Goal: Task Accomplishment & Management: Complete application form

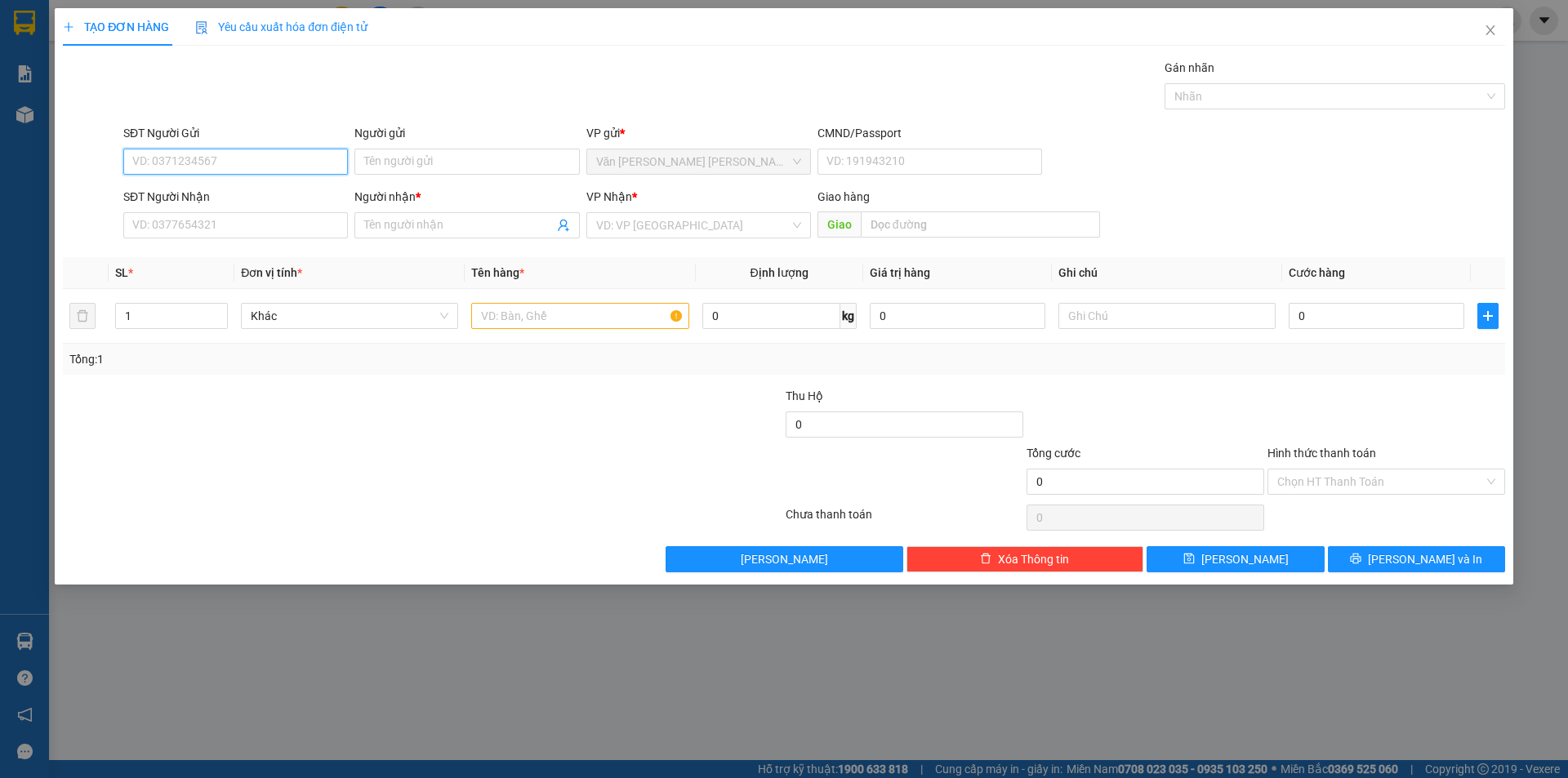
click at [191, 161] on input "SĐT Người Gửi" at bounding box center [235, 162] width 224 height 26
type input "0349490034"
click at [196, 191] on div "0349490034 - [PERSON_NAME]" at bounding box center [235, 195] width 205 height 18
type input "OANH"
type input "0349490034"
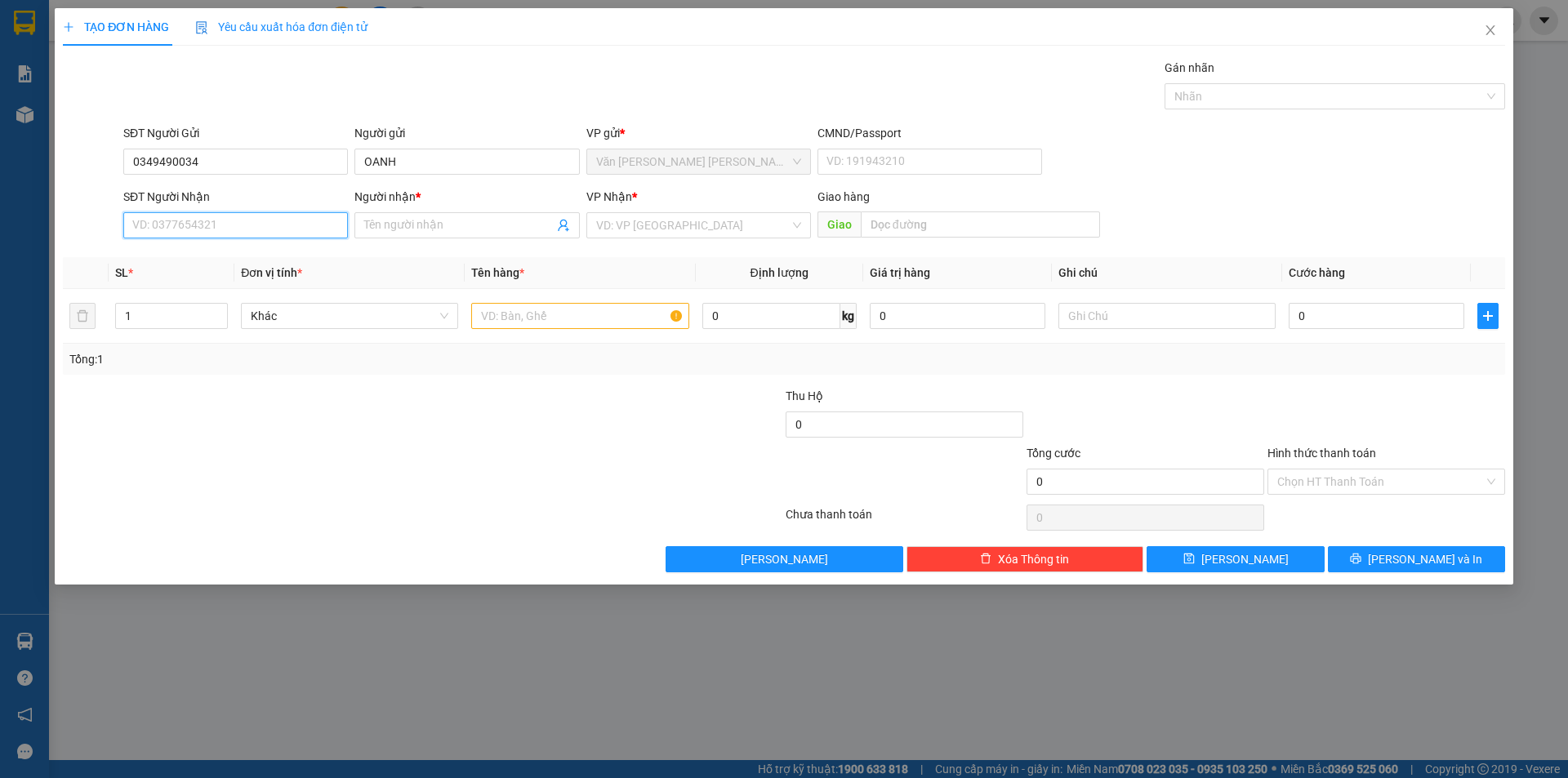
click at [207, 228] on input "SĐT Người Nhận" at bounding box center [235, 225] width 224 height 26
click at [226, 312] on div "0905247127 - [PERSON_NAME]" at bounding box center [235, 310] width 205 height 18
type input "0905247127"
type input "UYÊN"
click at [576, 326] on input "text" at bounding box center [579, 316] width 217 height 26
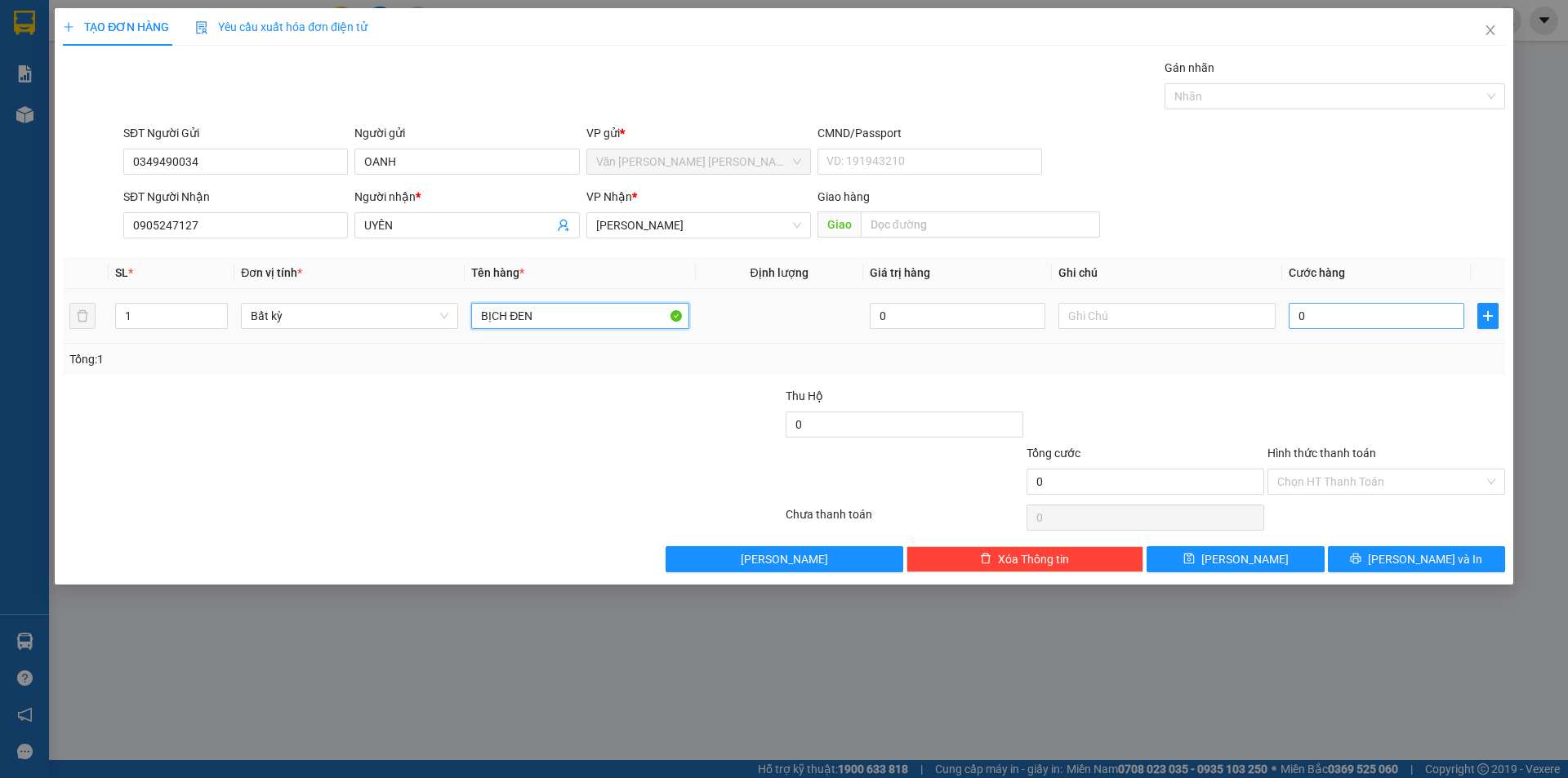
type input "BỊCH ĐEN"
click at [1327, 313] on input "0" at bounding box center [1376, 316] width 176 height 26
type input "2"
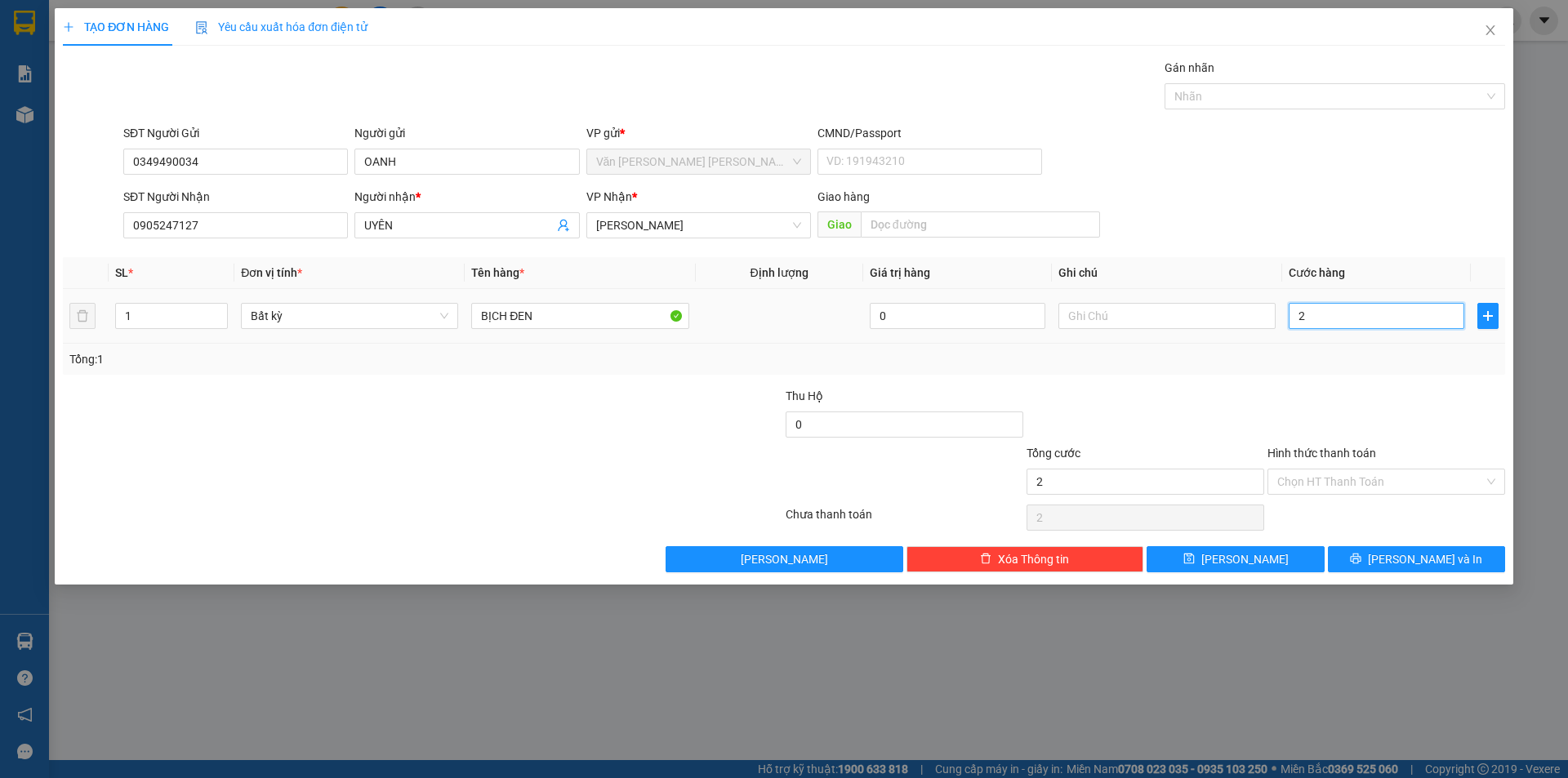
type input "20"
type input "20.000"
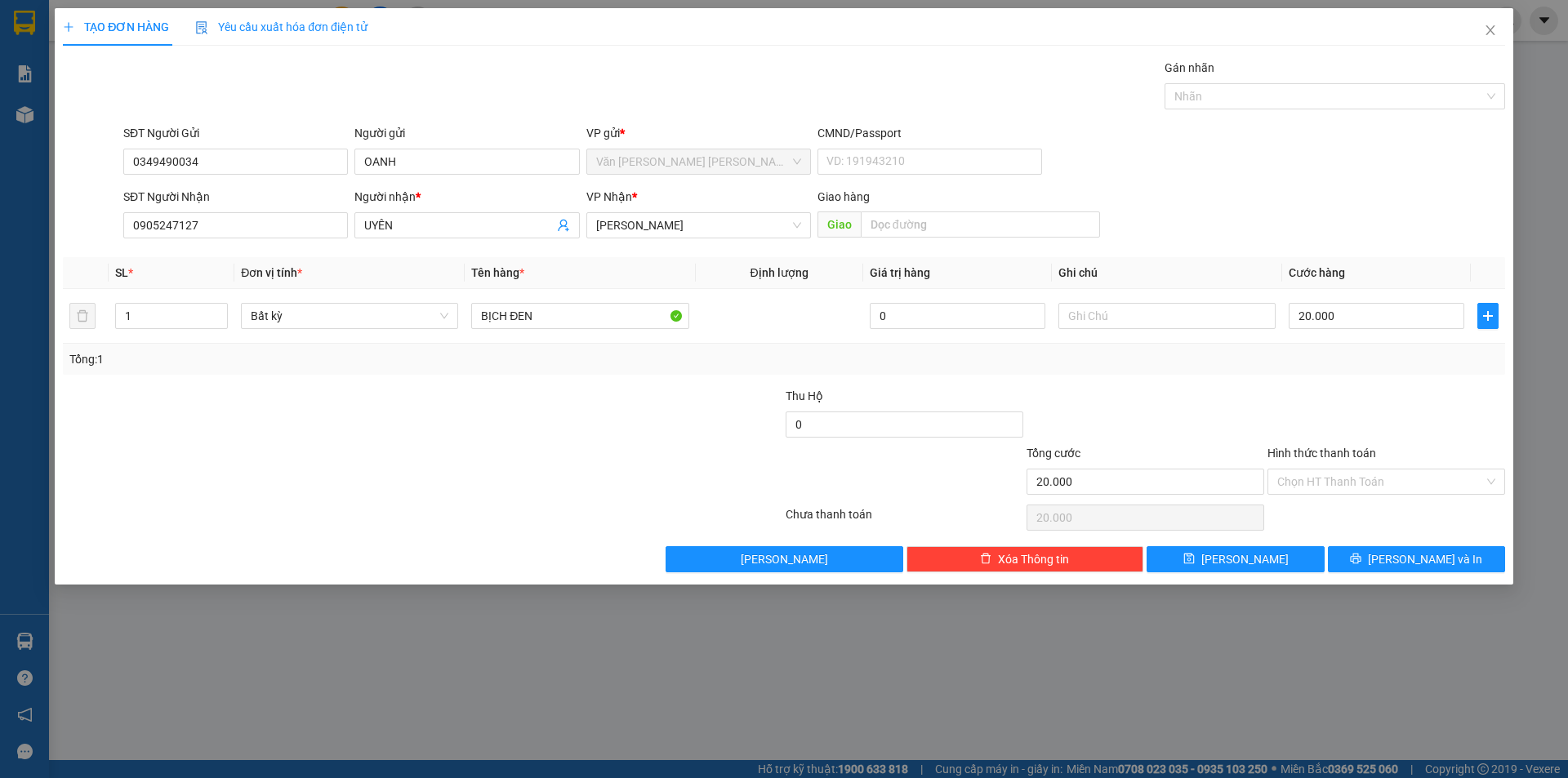
click at [1304, 196] on div "SĐT Người [PERSON_NAME] 0905247127 Người [PERSON_NAME] * [PERSON_NAME] [PERSON_…" at bounding box center [814, 216] width 1388 height 57
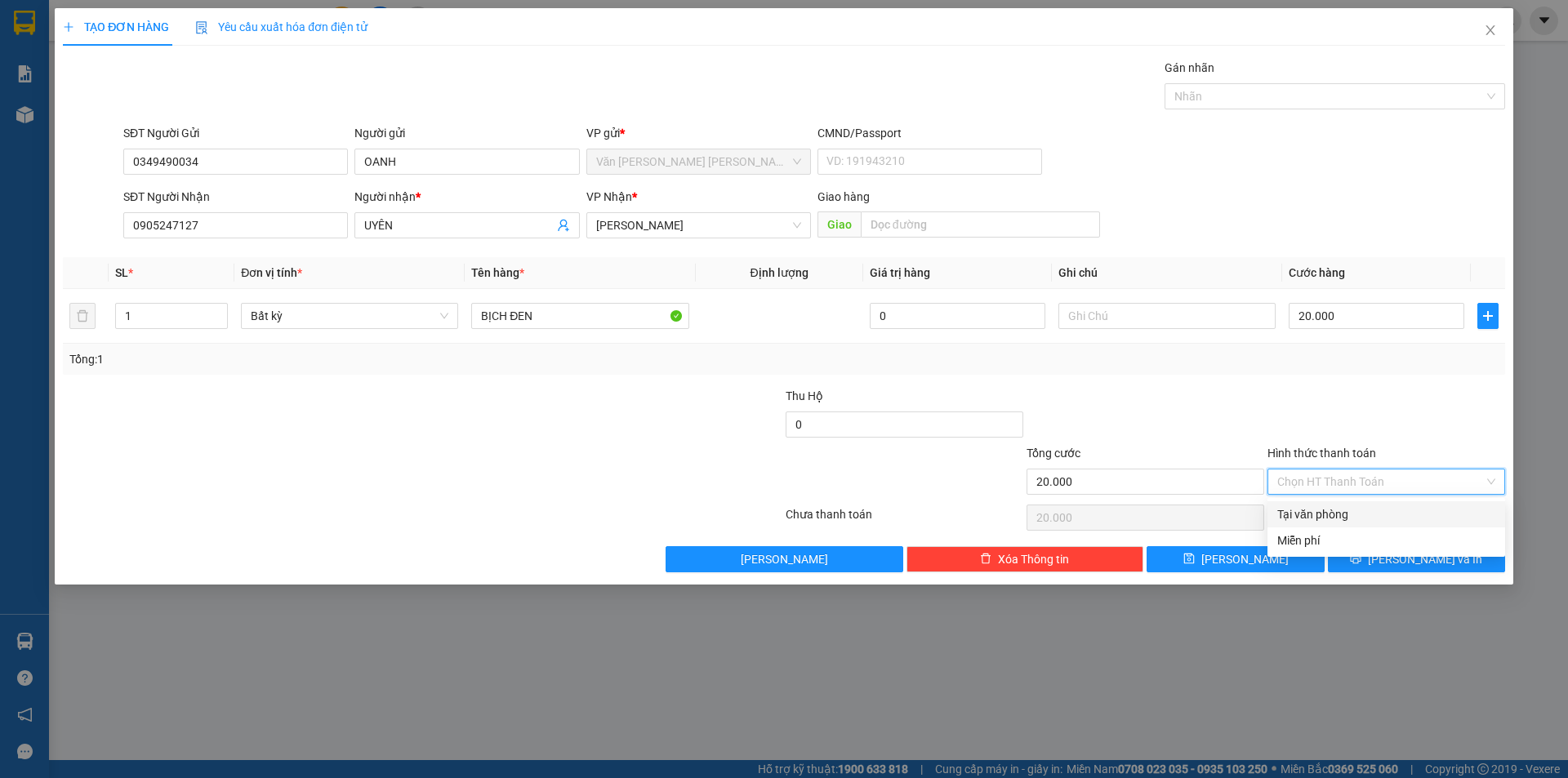
click at [1337, 476] on input "Hình thức thanh toán" at bounding box center [1380, 482] width 206 height 25
click at [1320, 512] on div "Tại văn phòng" at bounding box center [1386, 514] width 218 height 18
type input "0"
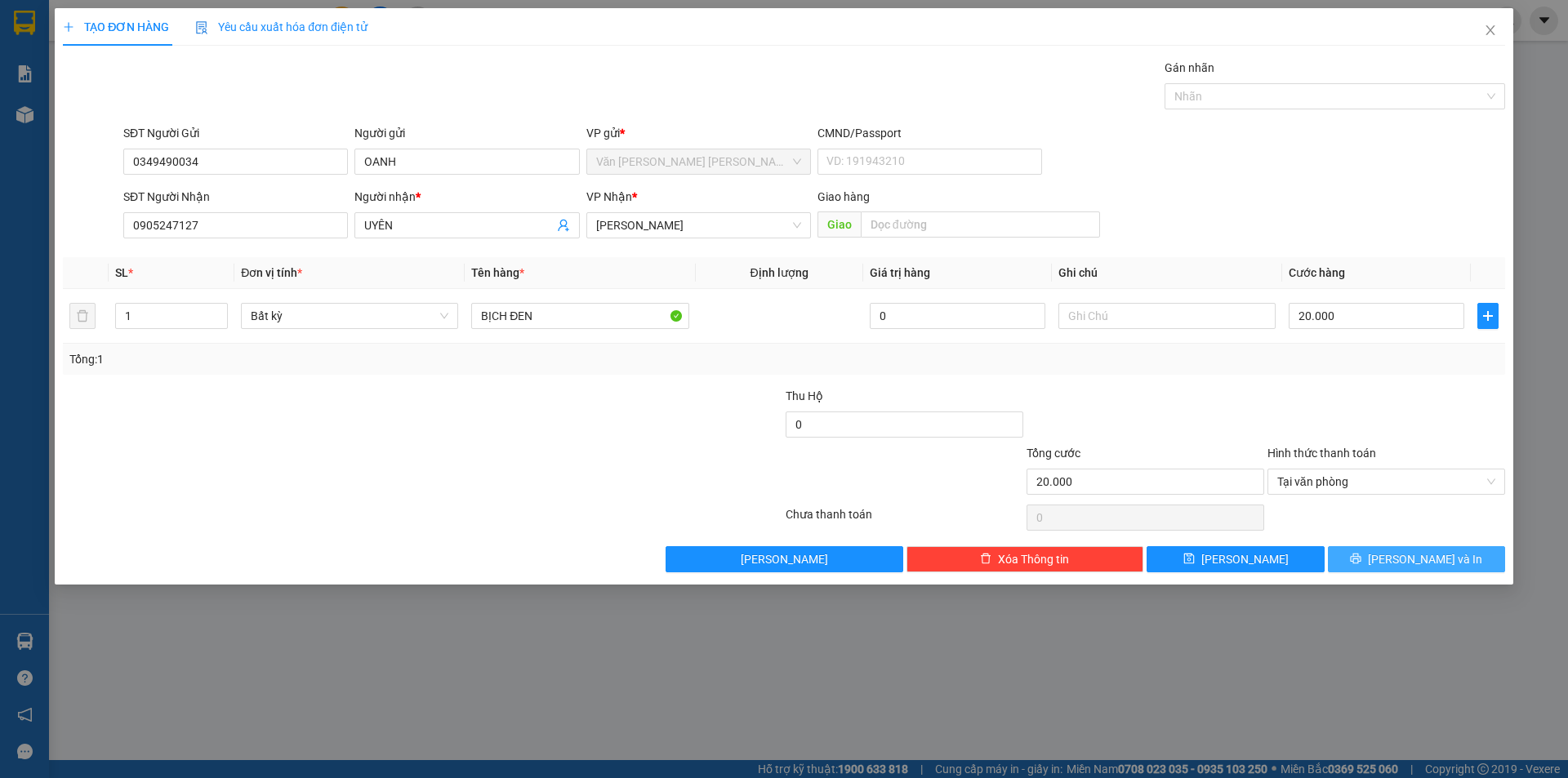
click at [1413, 563] on span "[PERSON_NAME] và In" at bounding box center [1424, 559] width 115 height 18
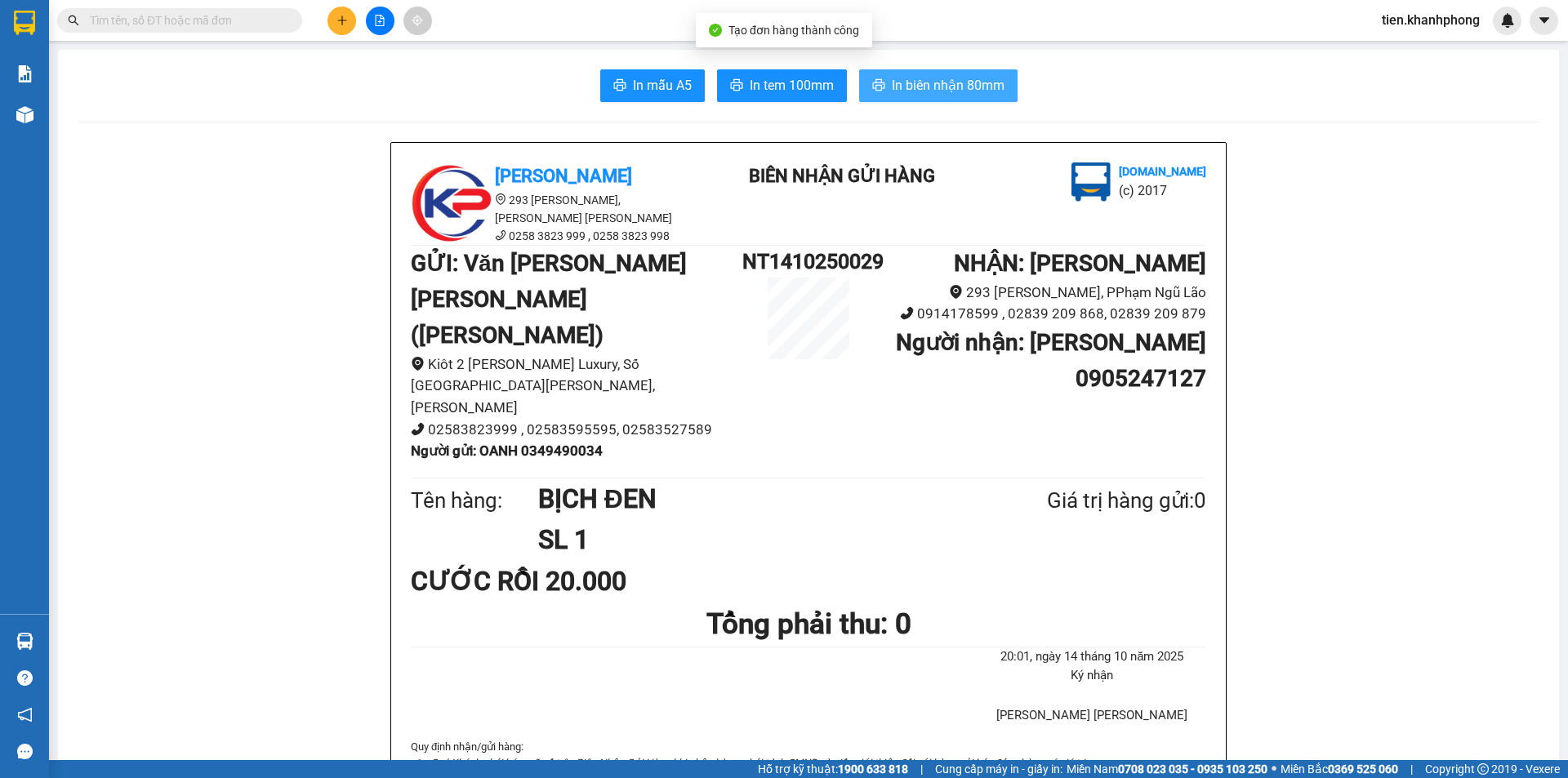
click at [973, 71] on button "In biên nhận 80mm" at bounding box center [938, 86] width 158 height 33
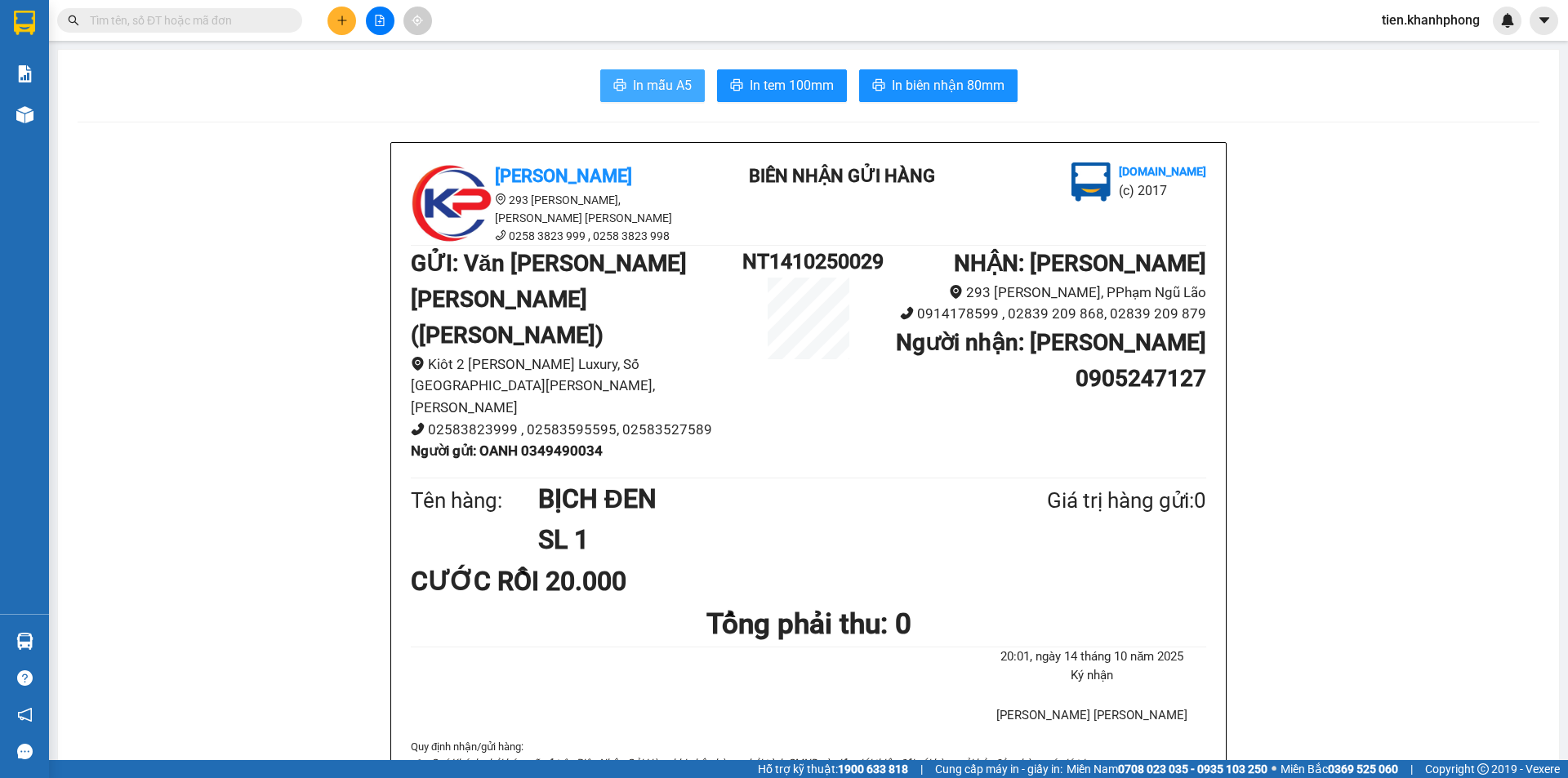
click at [648, 83] on span "In mẫu A5" at bounding box center [662, 85] width 59 height 21
click at [342, 22] on icon "plus" at bounding box center [342, 20] width 1 height 9
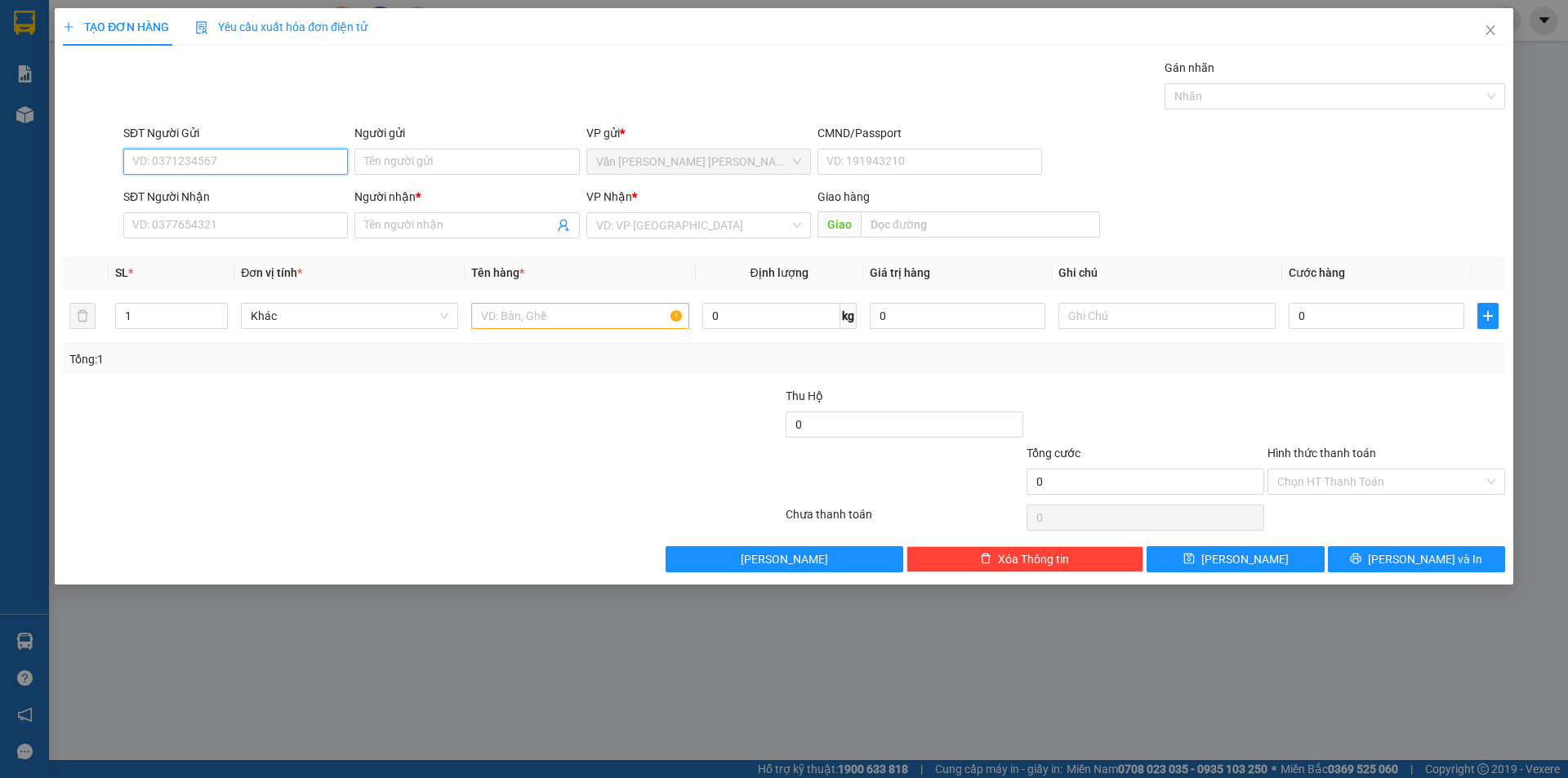
click at [177, 159] on input "SĐT Người Gửi" at bounding box center [235, 162] width 224 height 26
type input "0968323764"
click at [404, 160] on input "Người gửi" at bounding box center [466, 162] width 224 height 26
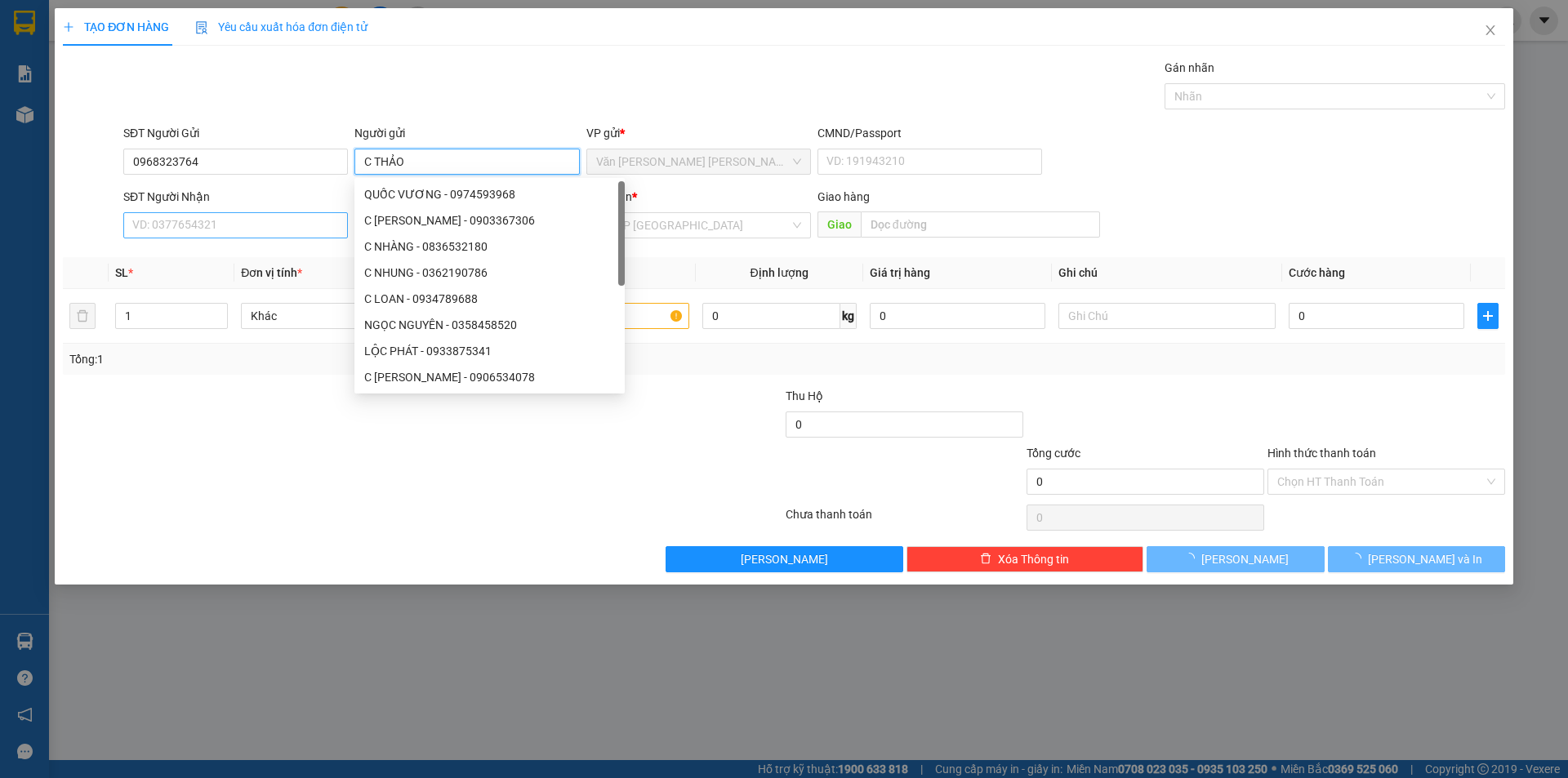
type input "C THẢO"
drag, startPoint x: 212, startPoint y: 224, endPoint x: 0, endPoint y: 182, distance: 216.1
click at [212, 225] on input "SĐT Người Nhận" at bounding box center [235, 225] width 224 height 26
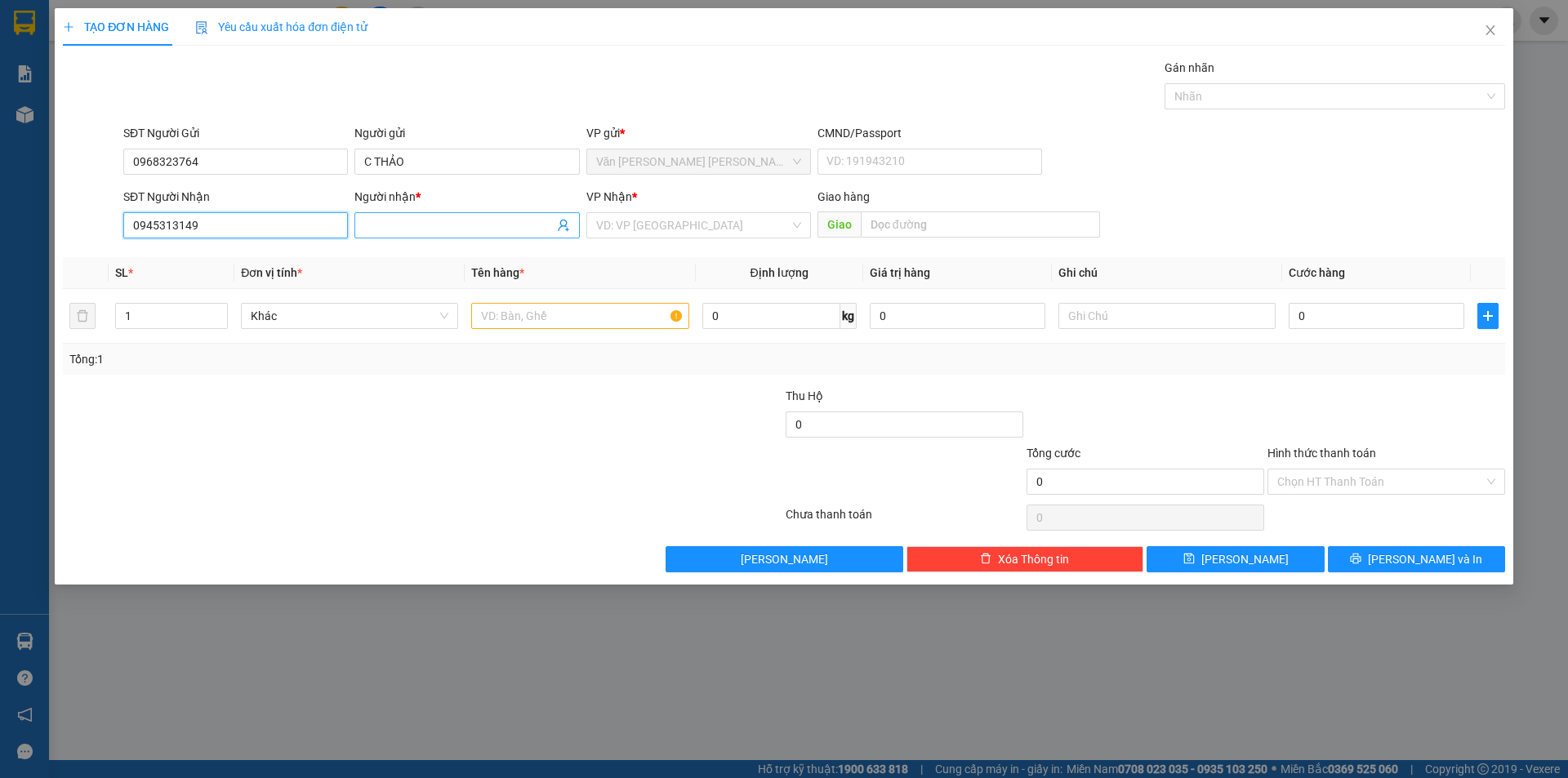
type input "0945313149"
drag, startPoint x: 423, startPoint y: 224, endPoint x: 423, endPoint y: 211, distance: 13.0
click at [423, 224] on input "Người nhận *" at bounding box center [458, 225] width 189 height 18
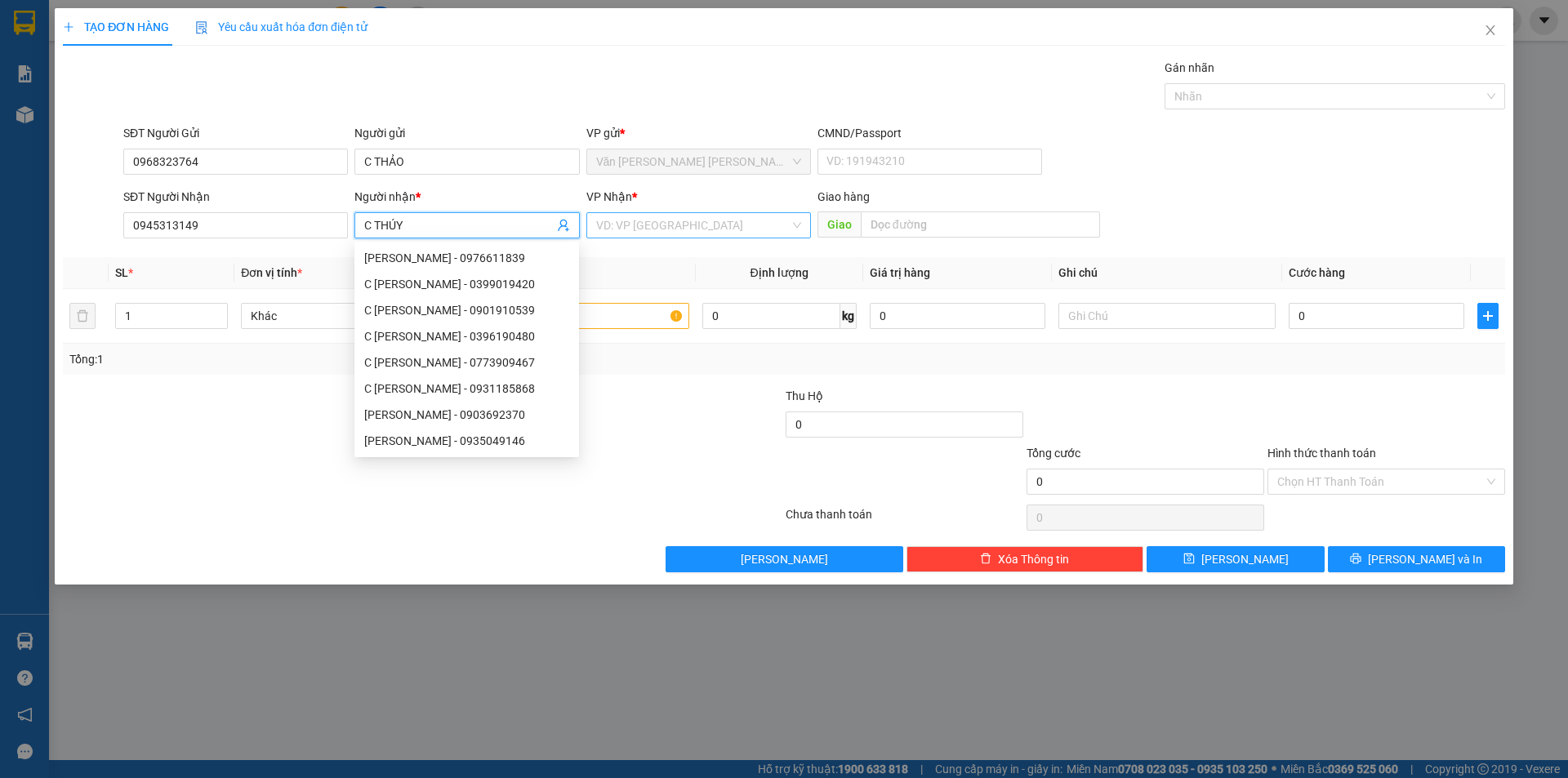
type input "C THÚY"
click at [691, 226] on input "search" at bounding box center [692, 225] width 193 height 25
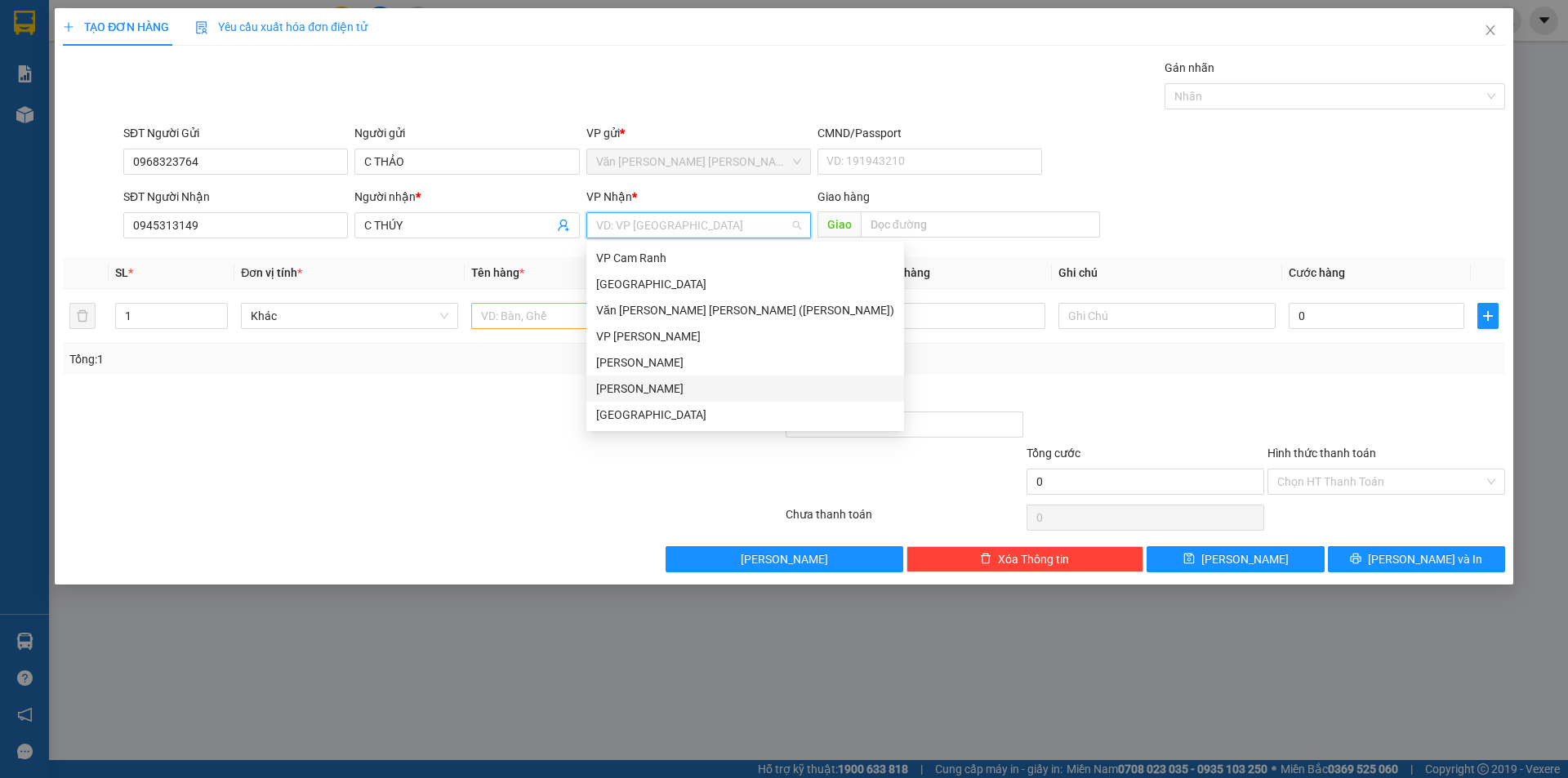
click at [641, 383] on div "[PERSON_NAME]" at bounding box center [744, 389] width 298 height 18
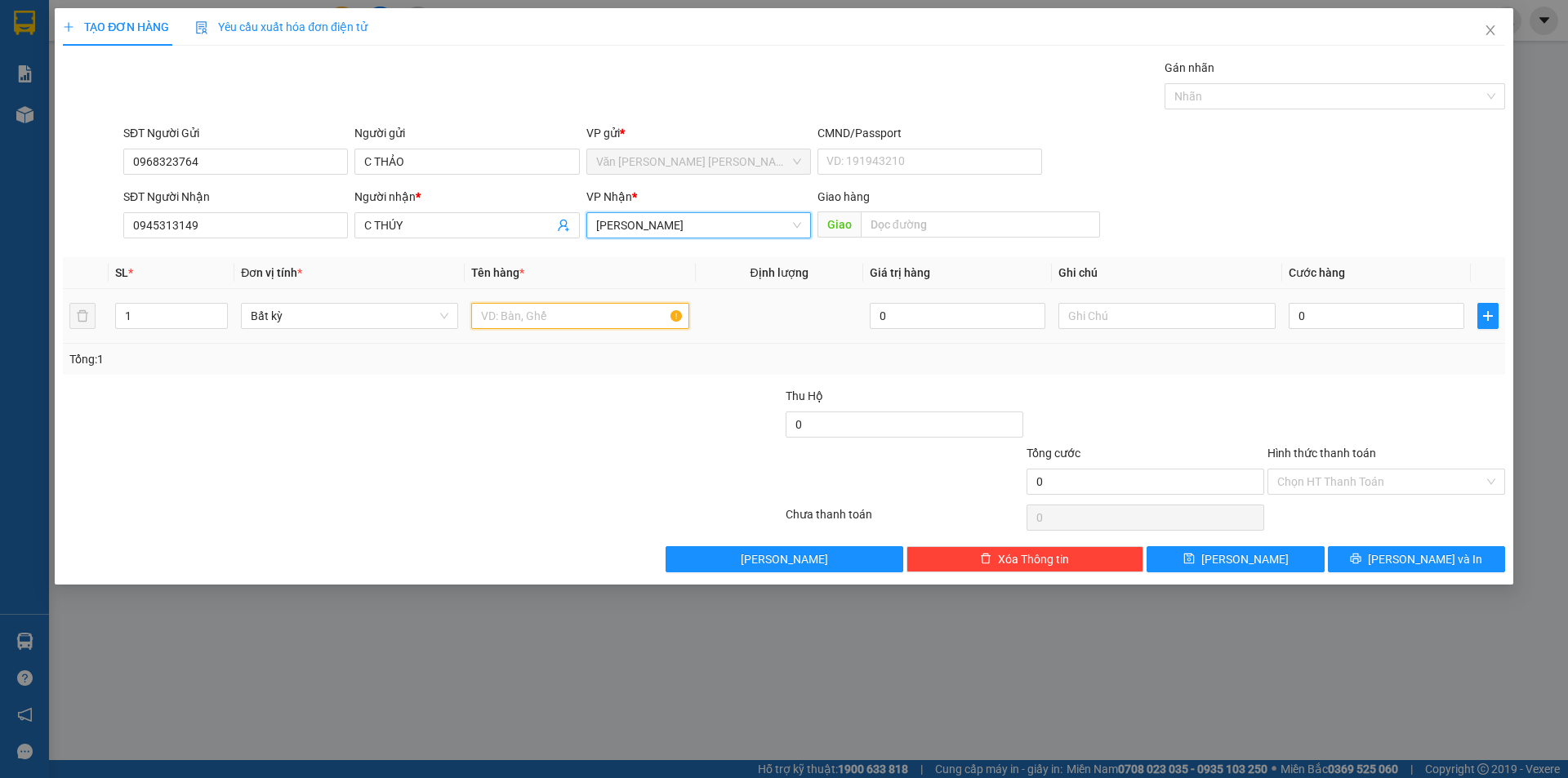
click at [630, 309] on input "text" at bounding box center [579, 316] width 217 height 26
type input "THÙNG XỐP"
click at [1367, 318] on input "0" at bounding box center [1376, 316] width 176 height 26
type input "3"
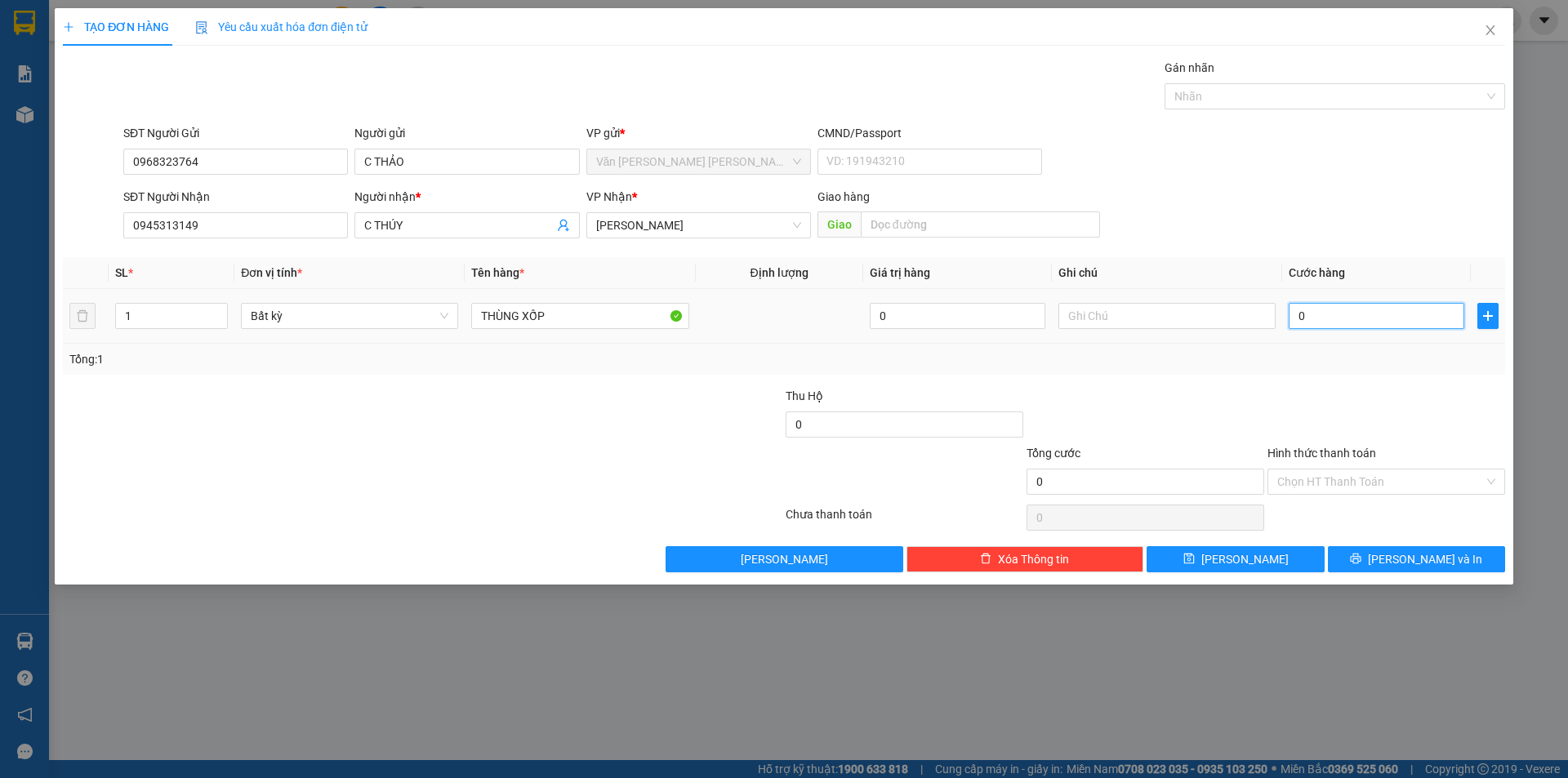
type input "3"
type input "30"
type input "30.000"
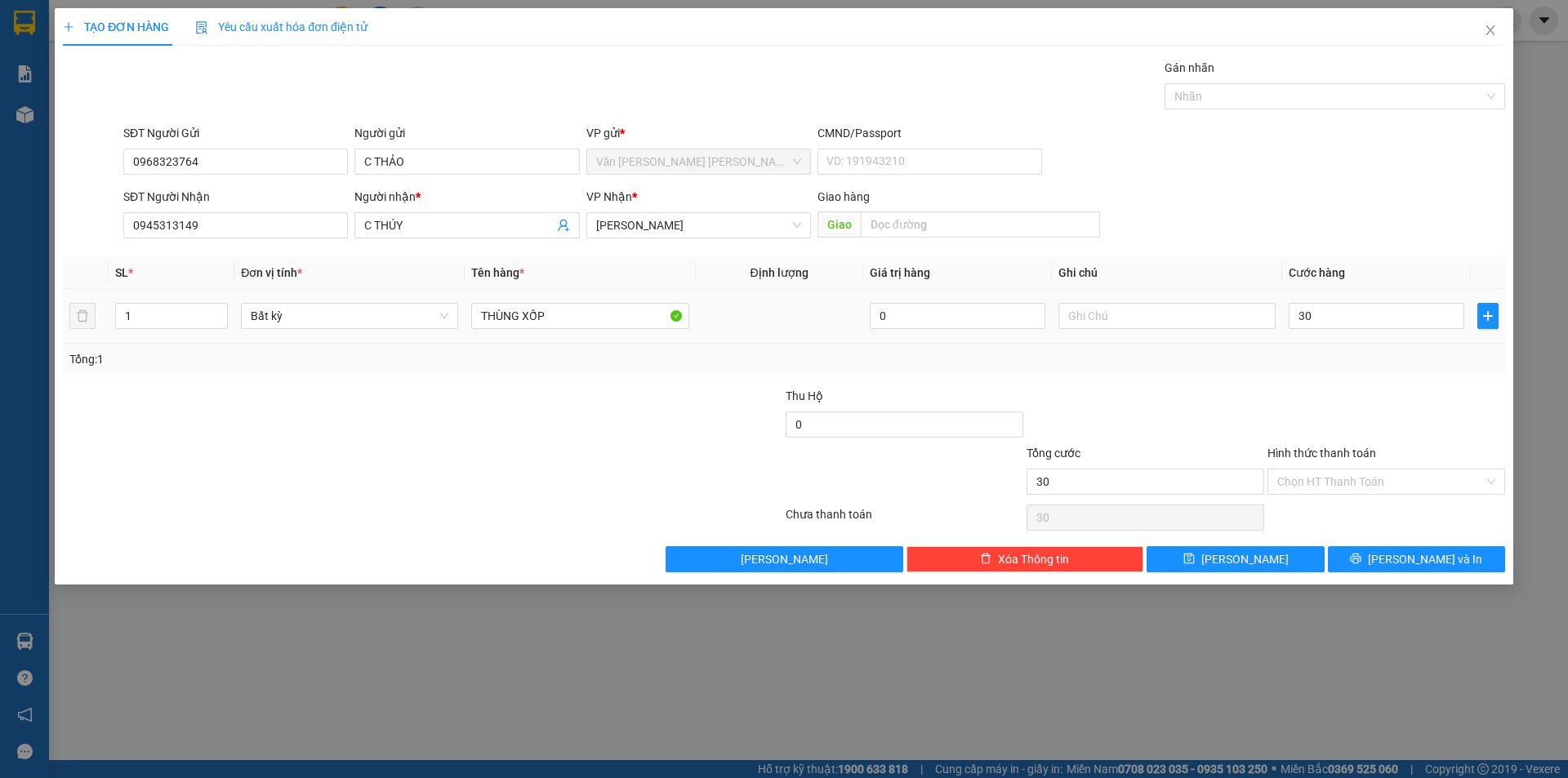
type input "30.000"
click at [1357, 375] on div "Transit Pickup Surcharge Ids Transit Deliver Surcharge Ids Transit Deliver Surc…" at bounding box center [783, 315] width 1442 height 513
click at [1350, 483] on input "Hình thức thanh toán" at bounding box center [1380, 482] width 206 height 25
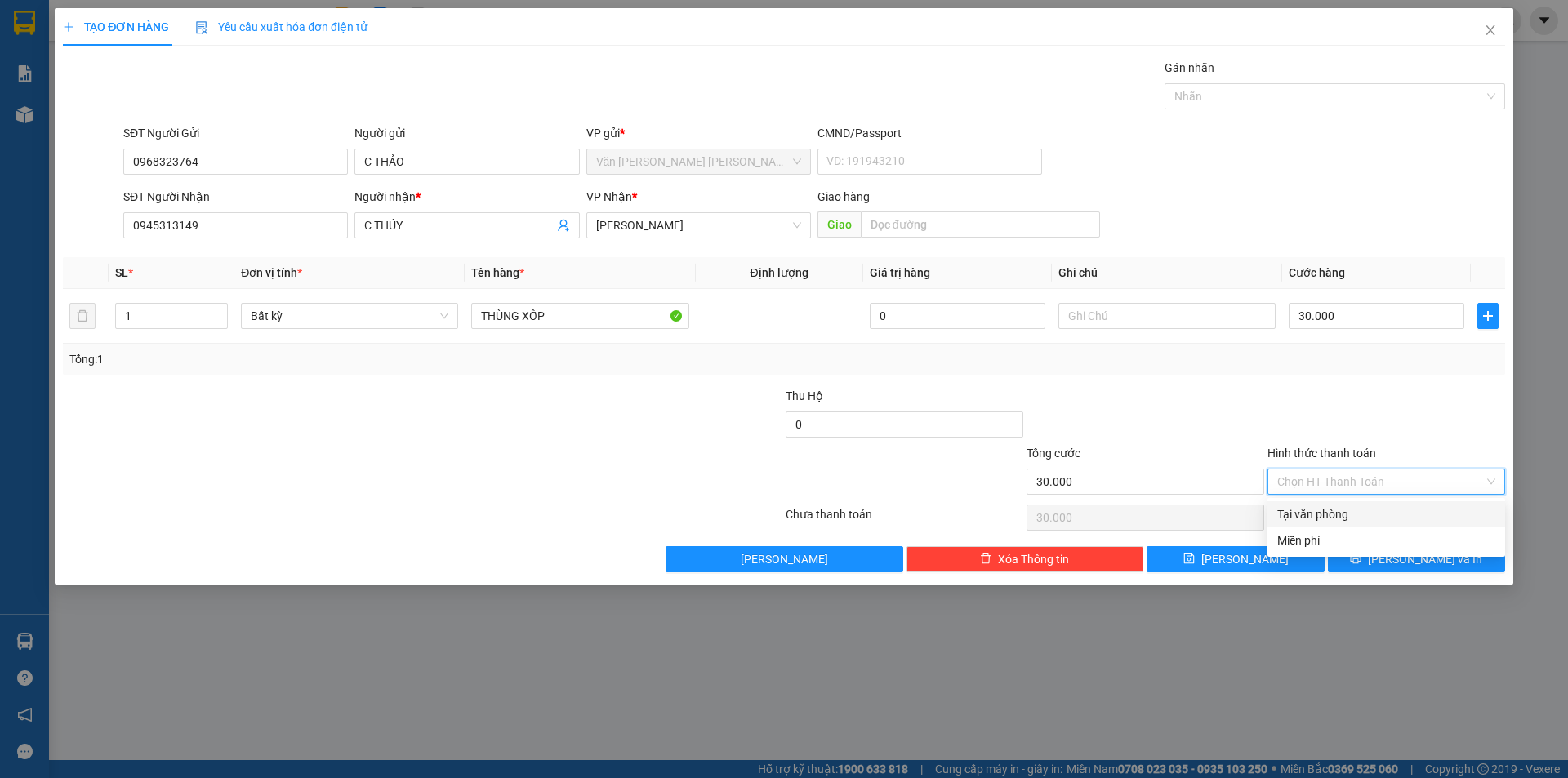
click at [1340, 519] on div "Tại văn phòng" at bounding box center [1386, 514] width 218 height 18
type input "0"
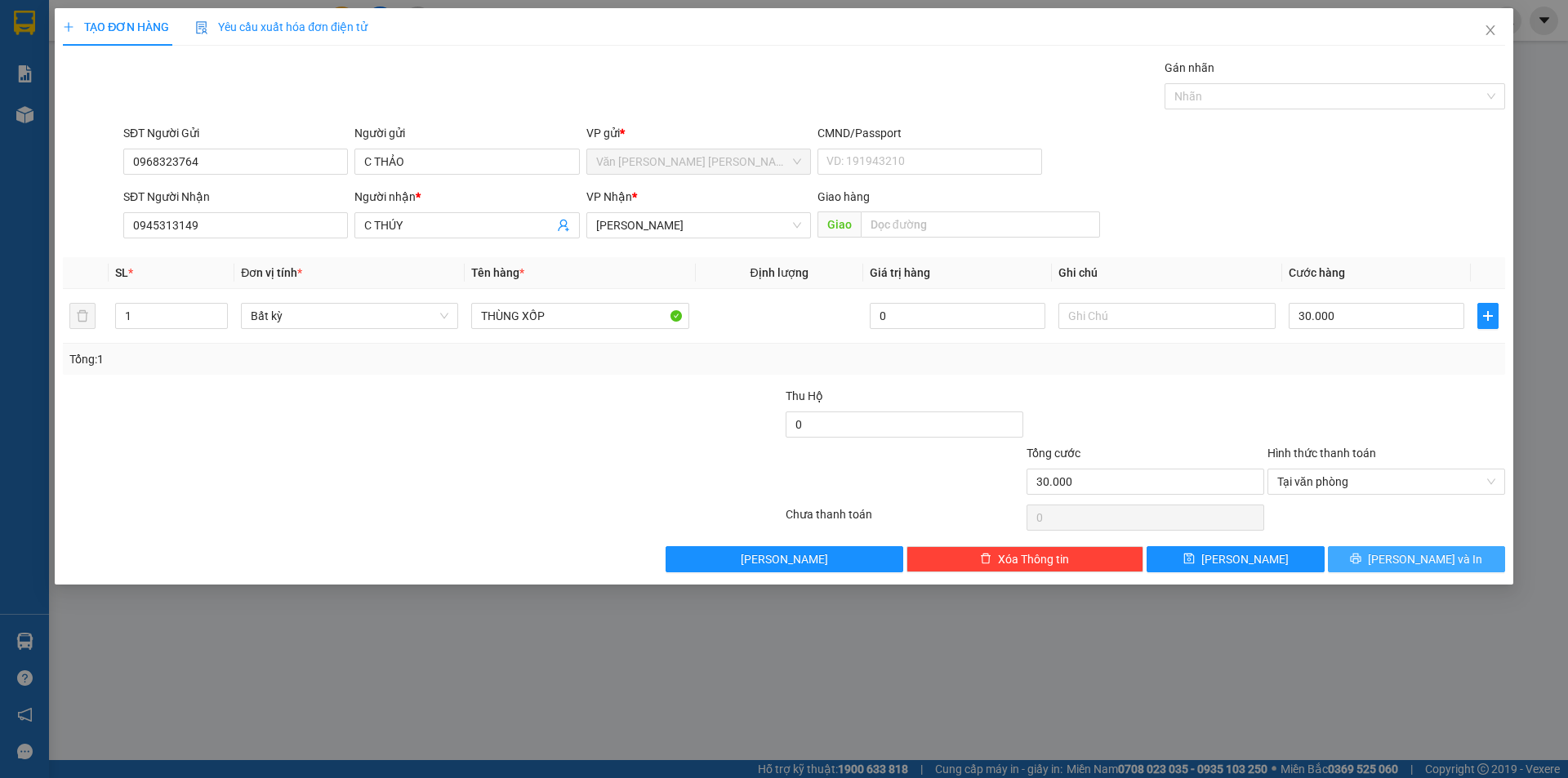
click at [1406, 559] on span "[PERSON_NAME] và In" at bounding box center [1424, 559] width 115 height 18
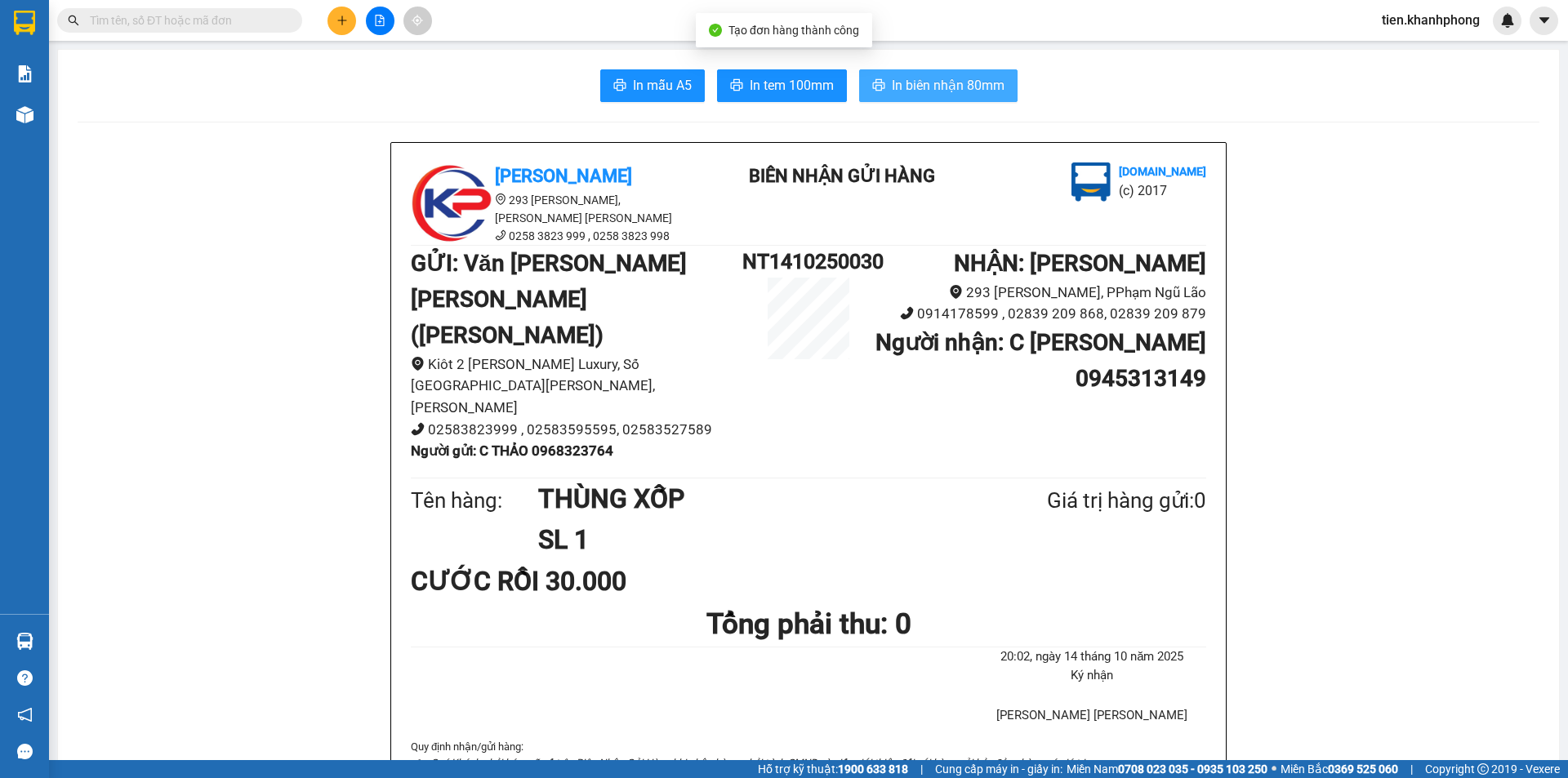
click at [949, 83] on span "In biên nhận 80mm" at bounding box center [947, 85] width 113 height 21
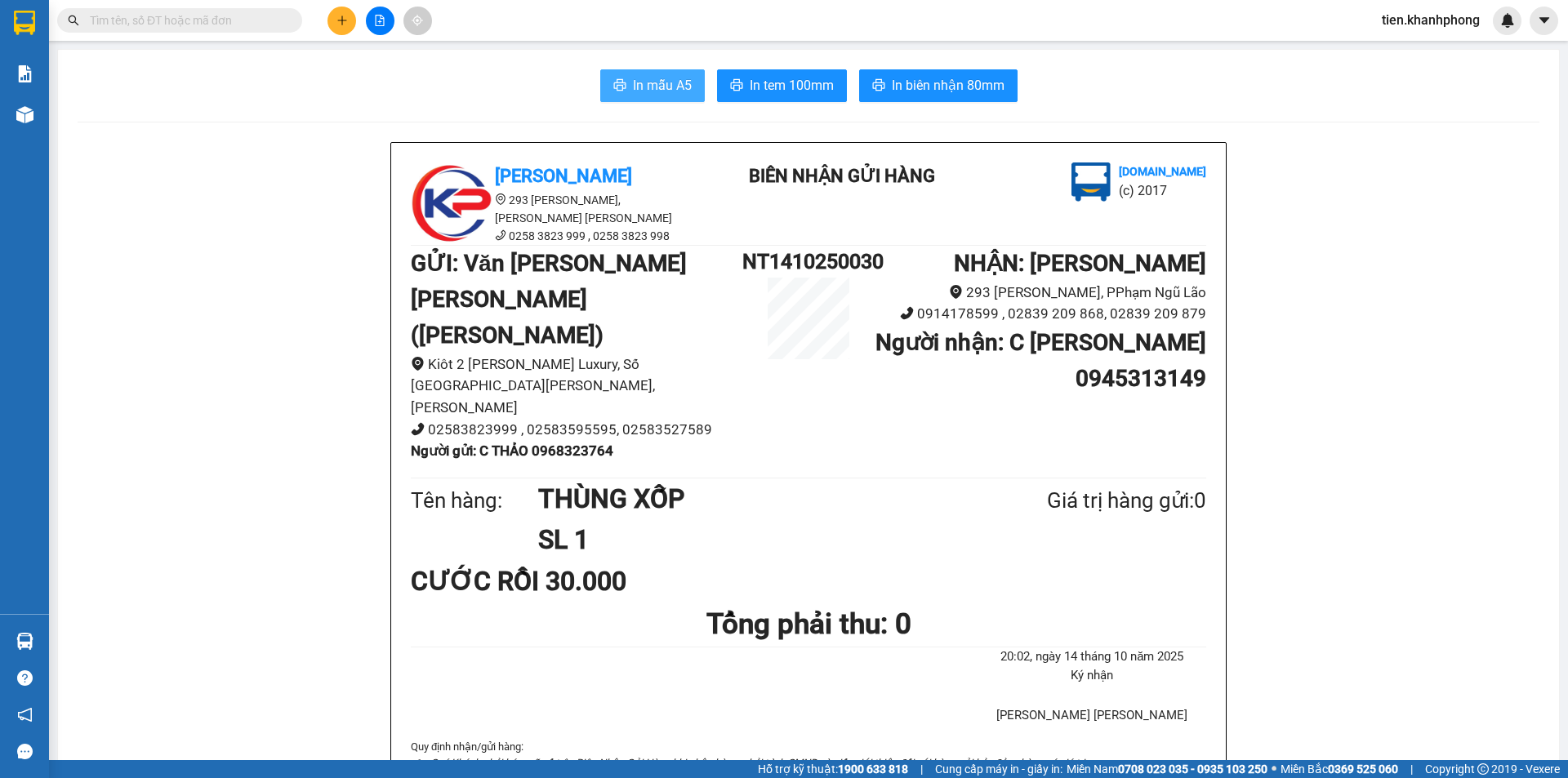
click at [633, 79] on span "In mẫu A5" at bounding box center [662, 85] width 59 height 21
click at [180, 19] on input "text" at bounding box center [186, 21] width 192 height 18
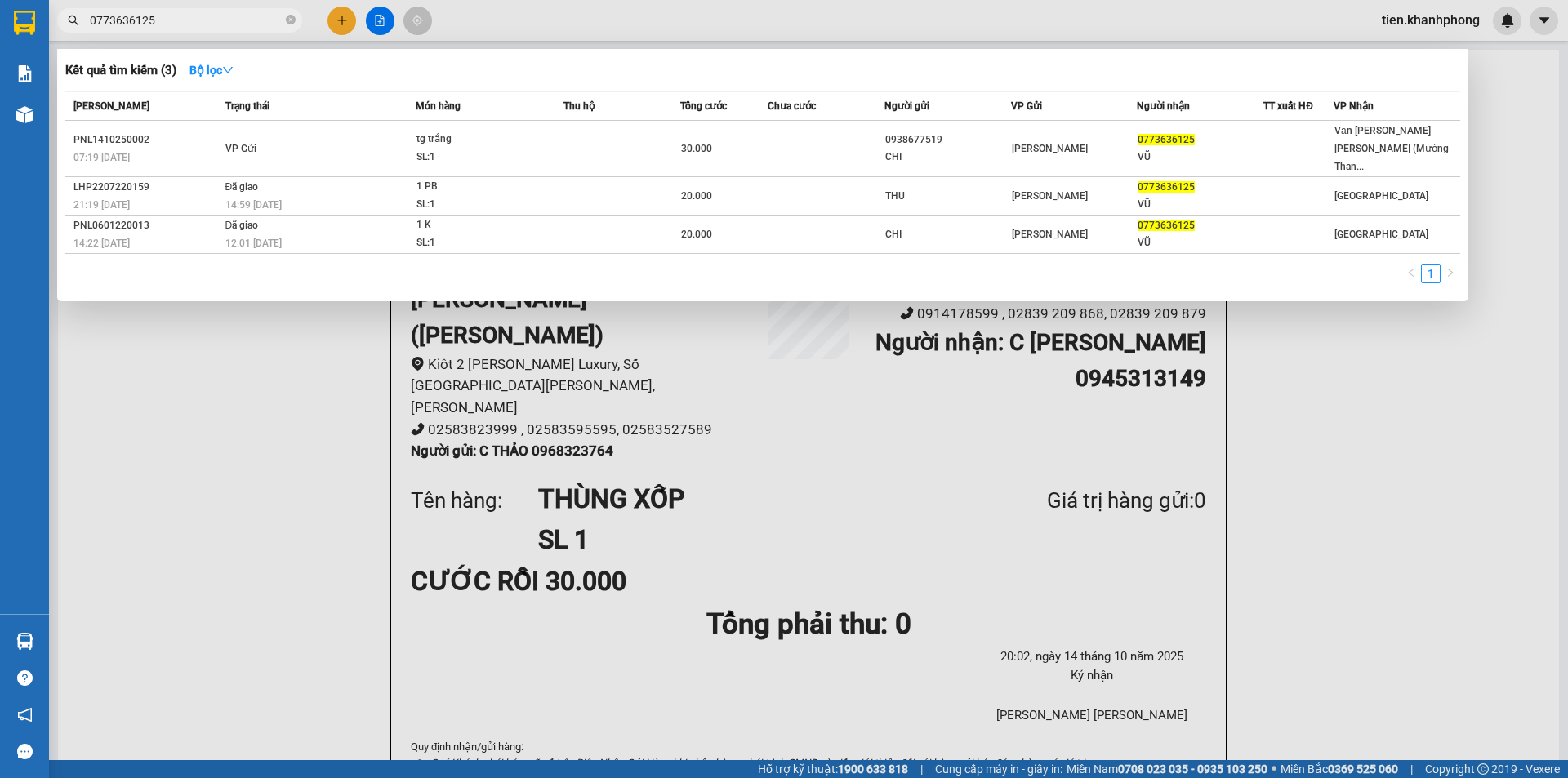
type input "0773636125"
